Goal: Information Seeking & Learning: Learn about a topic

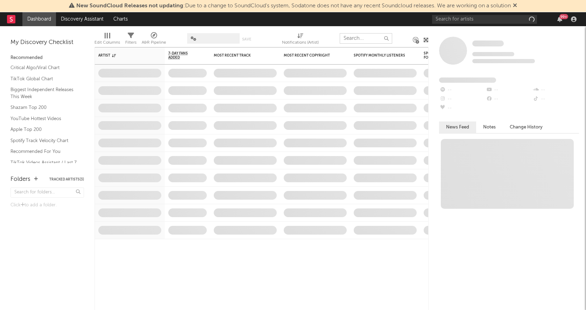
click at [359, 36] on input "text" at bounding box center [365, 38] width 52 height 10
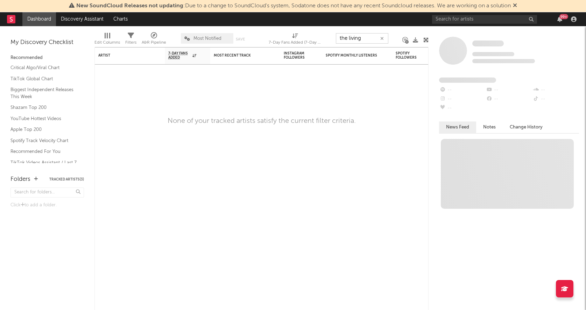
type input "the living"
click at [501, 18] on input "text" at bounding box center [484, 19] width 105 height 9
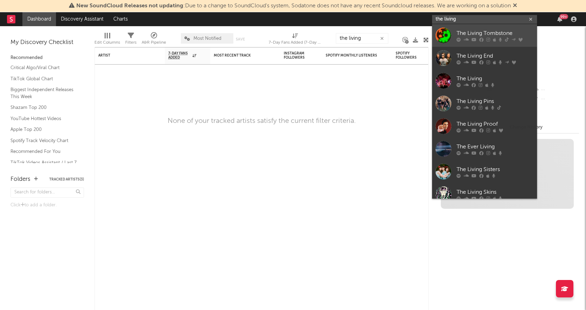
type input "the living"
click at [480, 32] on div "The Living Tombstone" at bounding box center [494, 33] width 77 height 8
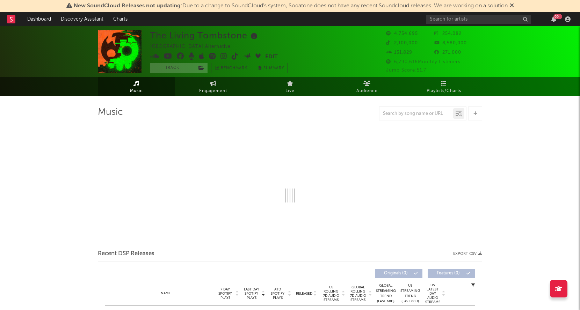
select select "6m"
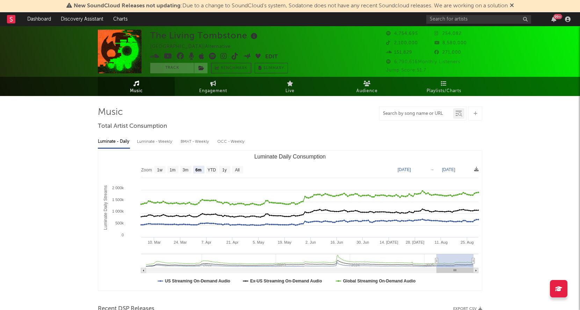
click at [415, 112] on input "text" at bounding box center [417, 114] width 74 height 6
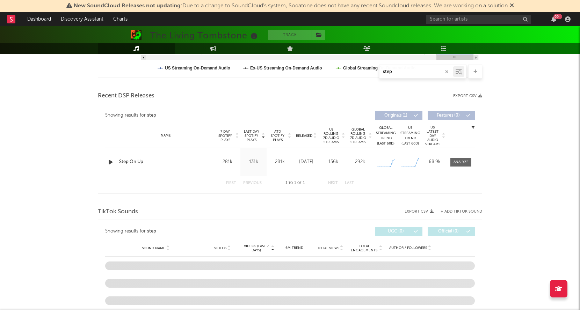
scroll to position [224, 0]
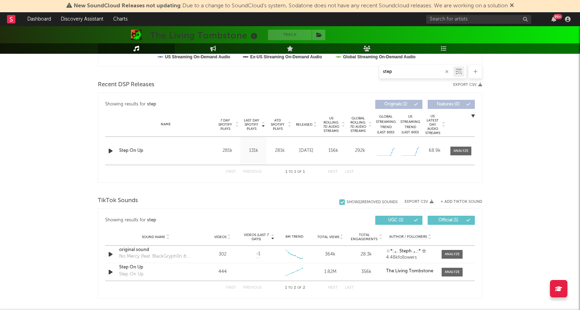
type input "step"
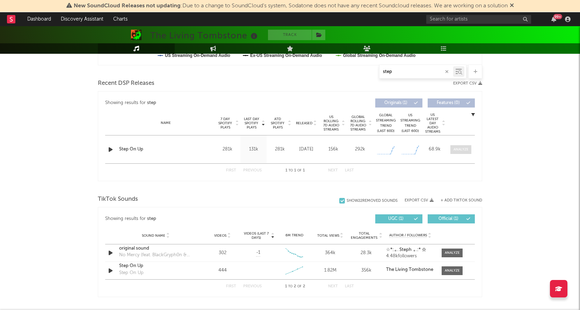
click at [458, 149] on div at bounding box center [461, 149] width 15 height 5
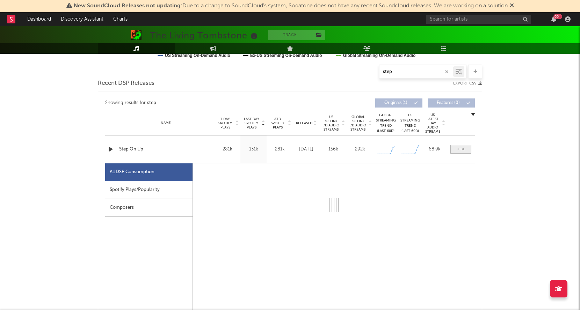
select select "1w"
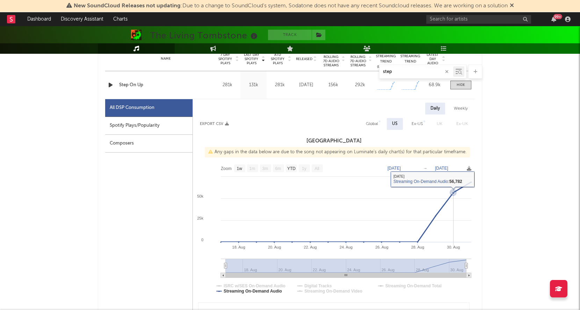
scroll to position [286, 0]
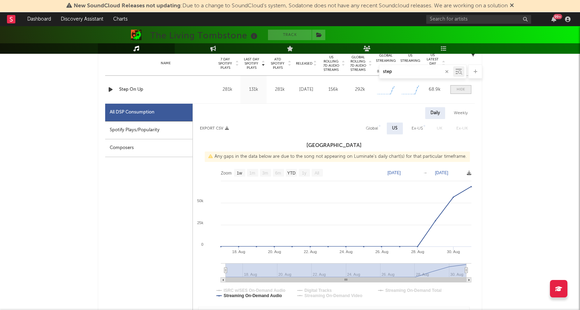
click at [464, 90] on div at bounding box center [461, 89] width 8 height 5
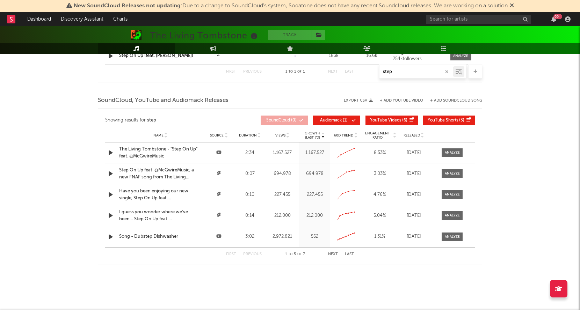
scroll to position [546, 0]
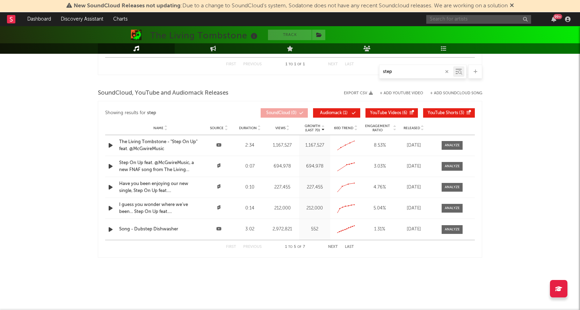
click at [451, 16] on input "text" at bounding box center [478, 19] width 105 height 9
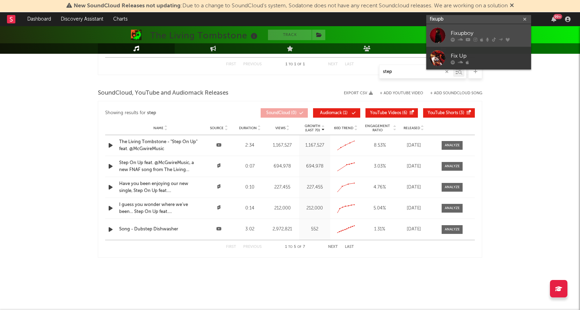
type input "fixupb"
click at [457, 31] on div "Fixupboy" at bounding box center [489, 33] width 77 height 8
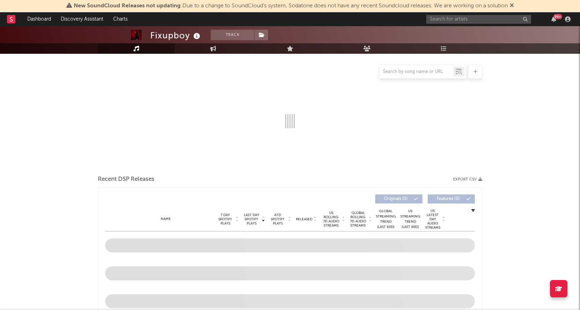
scroll to position [82, 0]
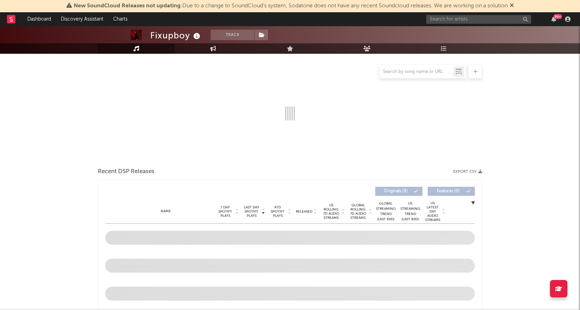
select select "6m"
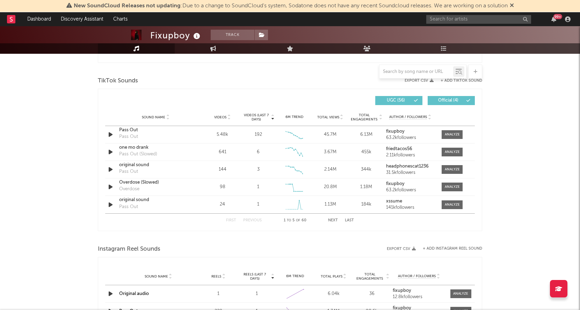
scroll to position [656, 0]
